Goal: Transaction & Acquisition: Purchase product/service

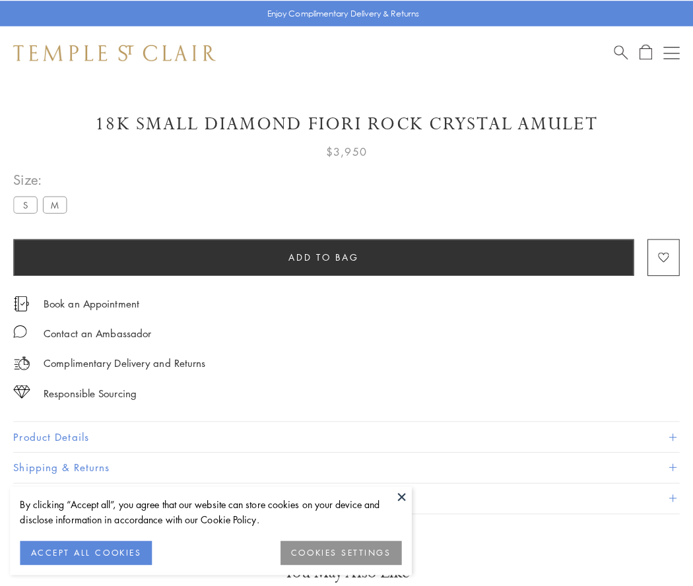
scroll to position [77, 0]
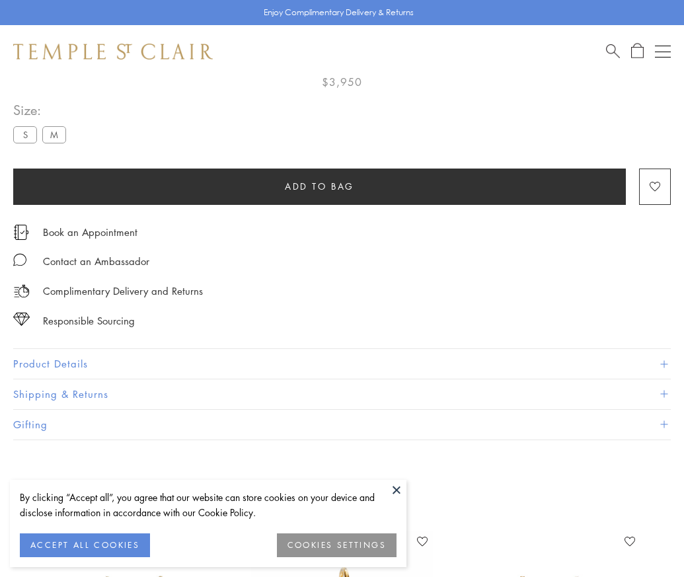
click at [319, 186] on span "Add to bag" at bounding box center [319, 186] width 69 height 15
